Goal: Task Accomplishment & Management: Manage account settings

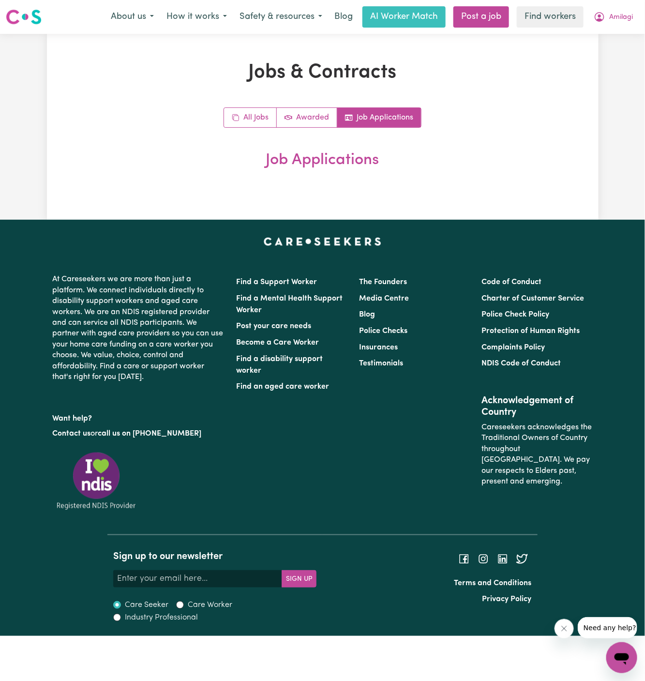
click at [616, 17] on span "Amilagi" at bounding box center [621, 17] width 24 height 11
click at [616, 33] on link "My Dashboard" at bounding box center [600, 38] width 76 height 18
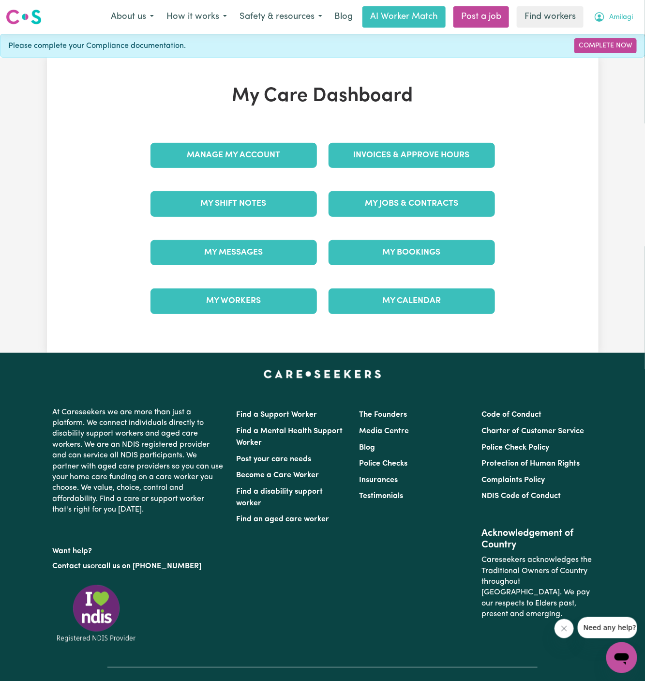
click at [624, 19] on span "Amilagi" at bounding box center [621, 17] width 24 height 11
click at [621, 50] on link "Logout" at bounding box center [600, 55] width 76 height 18
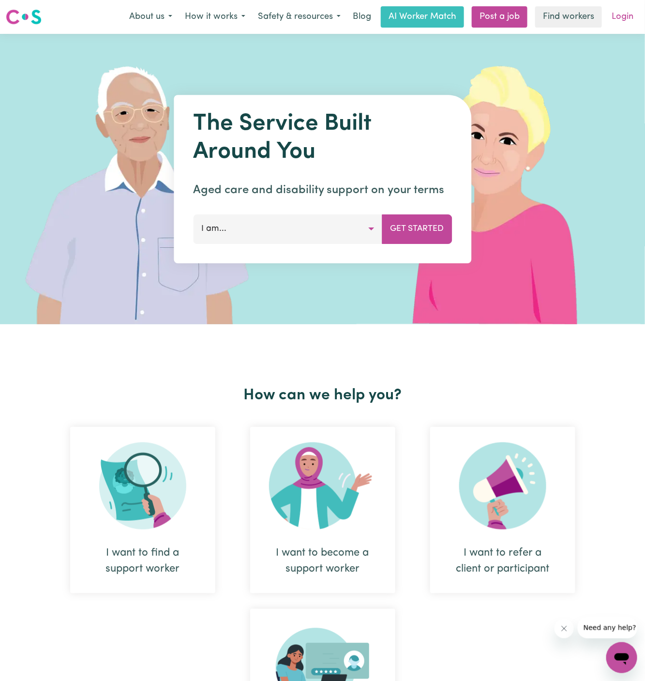
click at [635, 13] on link "Login" at bounding box center [622, 16] width 33 height 21
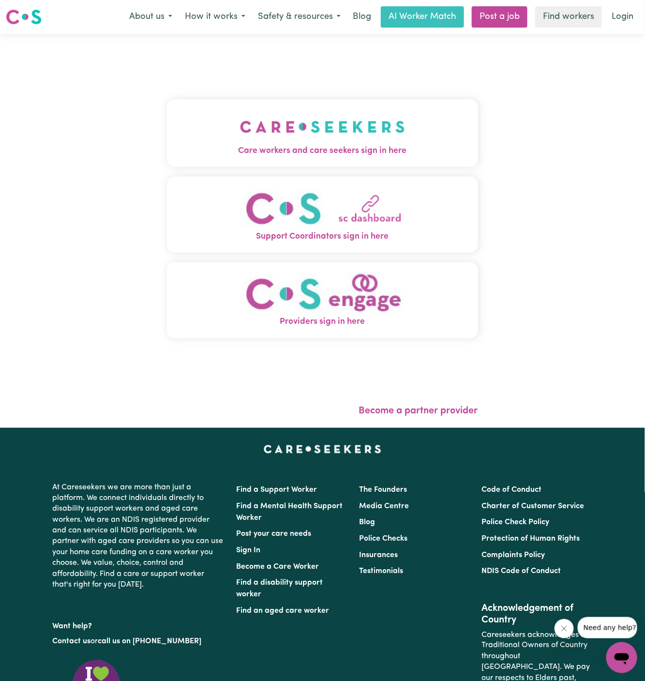
click at [354, 133] on img "Care workers and care seekers sign in here" at bounding box center [322, 127] width 165 height 36
click at [354, 133] on div "Care workers and care seekers sign in here Support Coordinators sign in here Pr…" at bounding box center [322, 231] width 323 height 394
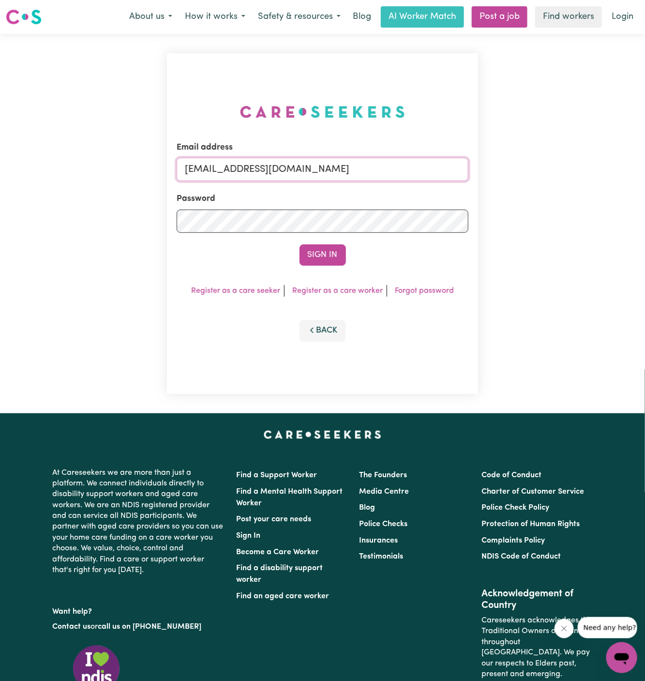
drag, startPoint x: 237, startPoint y: 172, endPoint x: 496, endPoint y: 172, distance: 259.0
click at [496, 172] on div "Email address [EMAIL_ADDRESS][DOMAIN_NAME] Password Sign In Register as a care …" at bounding box center [322, 224] width 645 height 380
type input "[EMAIL_ADDRESS][DOMAIN_NAME]"
click at [351, 248] on div "Sign In" at bounding box center [323, 254] width 292 height 21
click at [331, 260] on button "Sign In" at bounding box center [323, 254] width 46 height 21
